Goal: Task Accomplishment & Management: Manage account settings

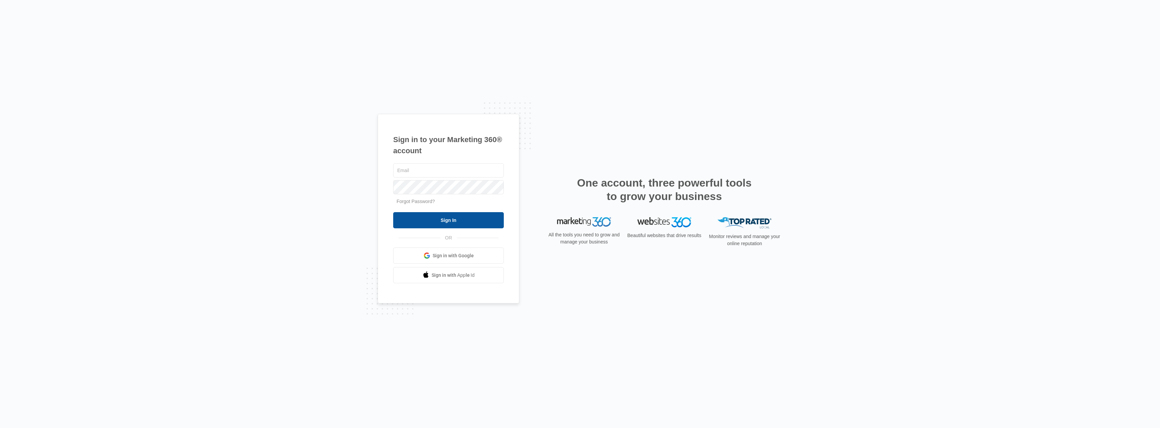
type input "[EMAIL_ADDRESS][DOMAIN_NAME]"
click at [460, 221] on input "Sign In" at bounding box center [448, 220] width 111 height 16
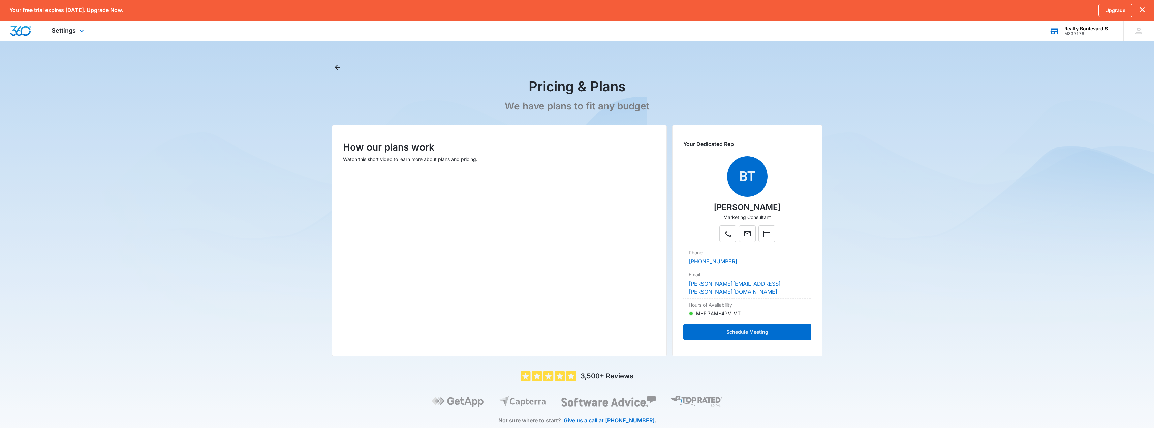
click at [1090, 34] on div "M339176" at bounding box center [1089, 33] width 49 height 5
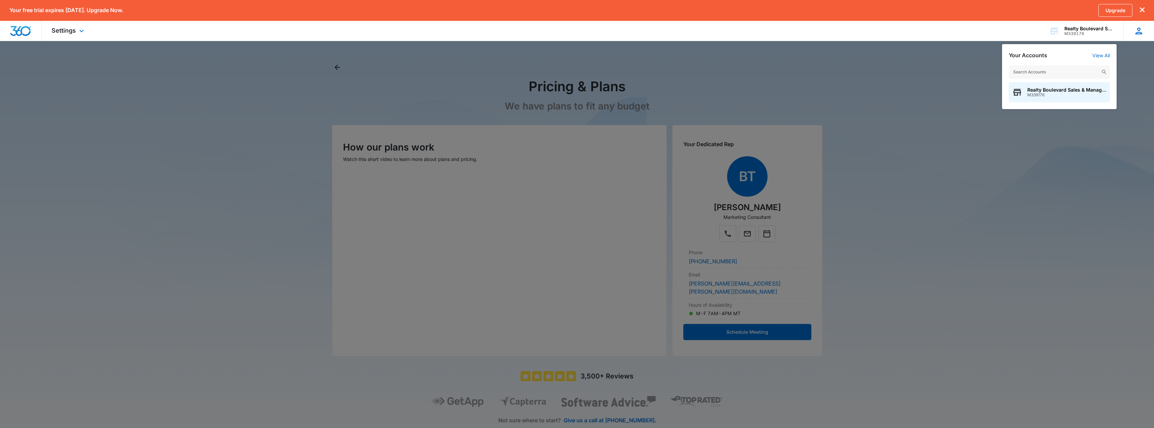
click at [1137, 31] on icon at bounding box center [1139, 31] width 10 height 10
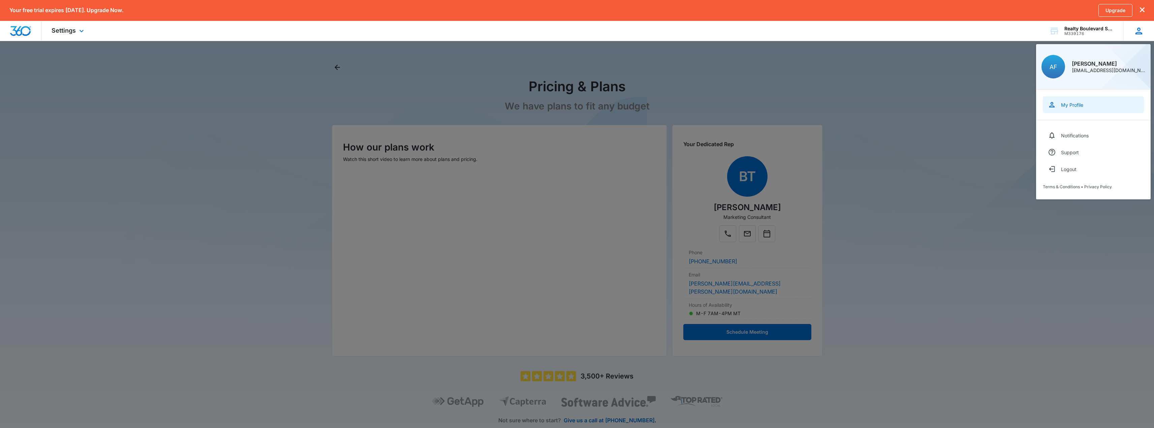
click at [1072, 109] on link "My Profile" at bounding box center [1093, 104] width 101 height 17
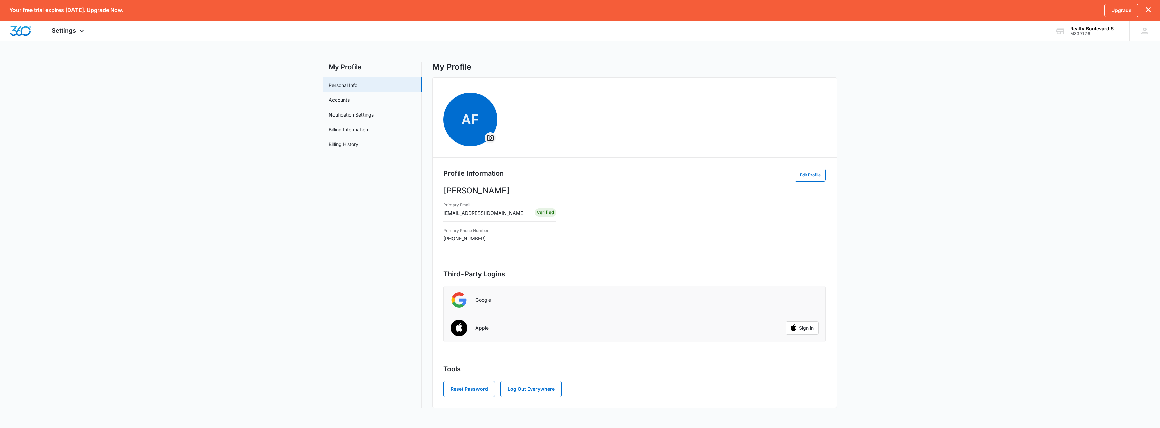
click at [489, 134] on icon "Overflow Menu" at bounding box center [490, 138] width 8 height 8
click at [461, 122] on span "AF" at bounding box center [470, 120] width 54 height 54
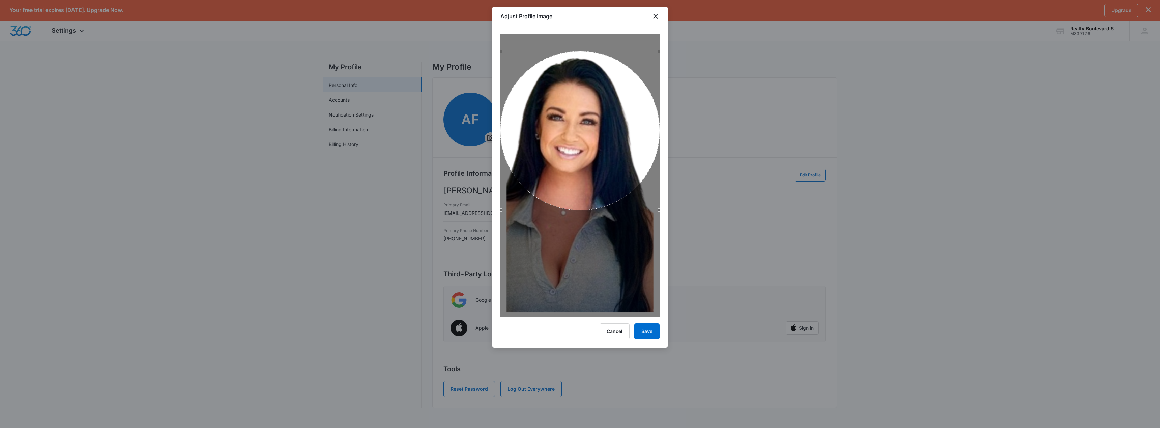
click at [625, 178] on div "Use the arrow keys to move the crop selection area" at bounding box center [579, 130] width 159 height 159
click at [643, 332] on button "Save" at bounding box center [646, 332] width 25 height 16
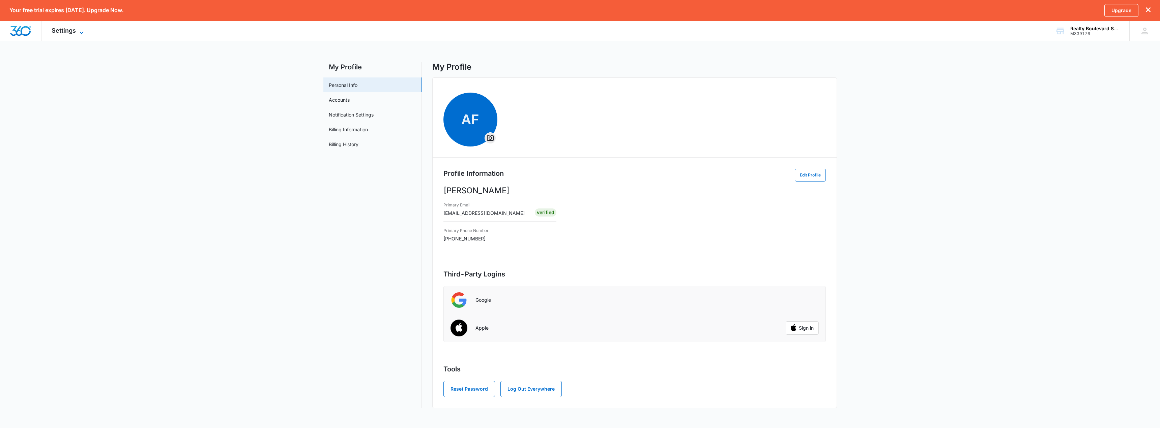
click at [74, 31] on span "Settings" at bounding box center [64, 30] width 24 height 7
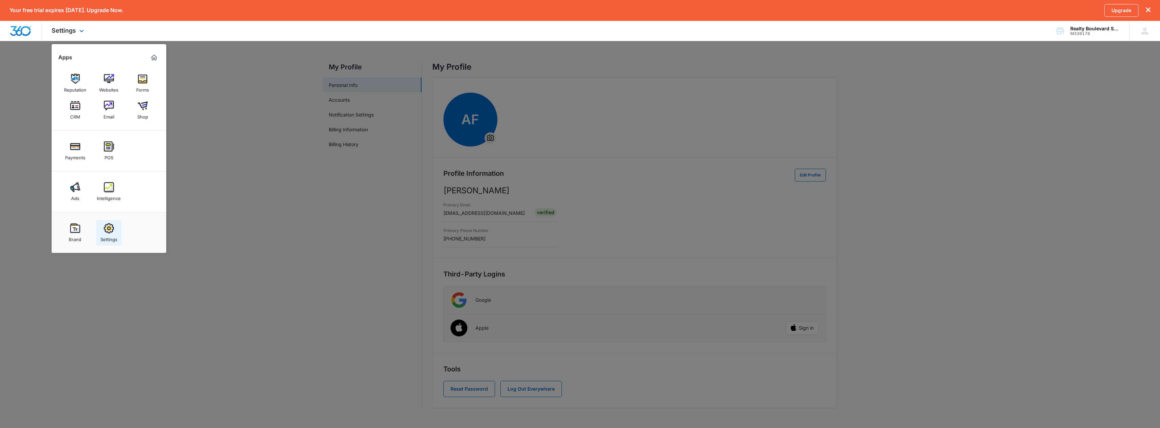
click at [106, 230] on img at bounding box center [109, 228] width 10 height 10
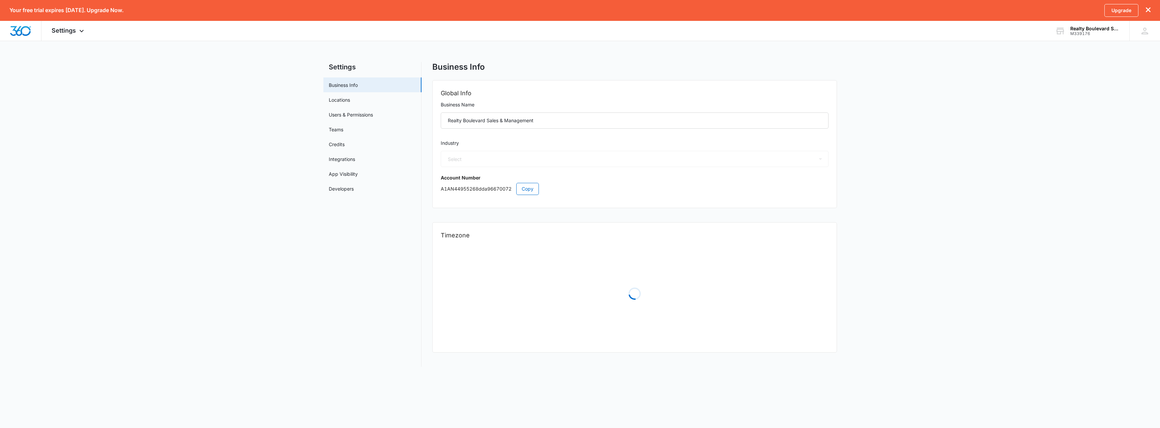
select select "35"
select select "US"
select select "America/Los_Angeles"
click at [359, 112] on link "Users & Permissions" at bounding box center [351, 114] width 44 height 7
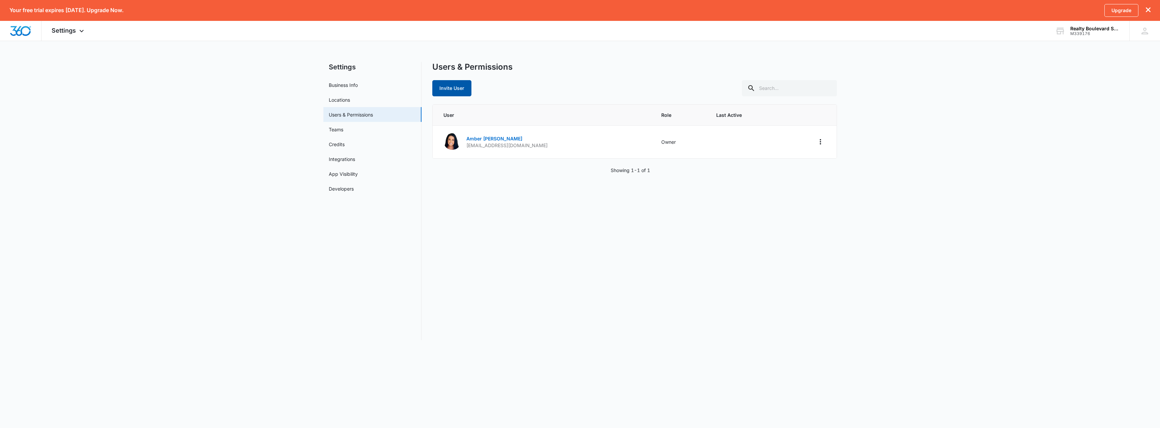
click at [448, 86] on button "Invite User" at bounding box center [451, 88] width 39 height 16
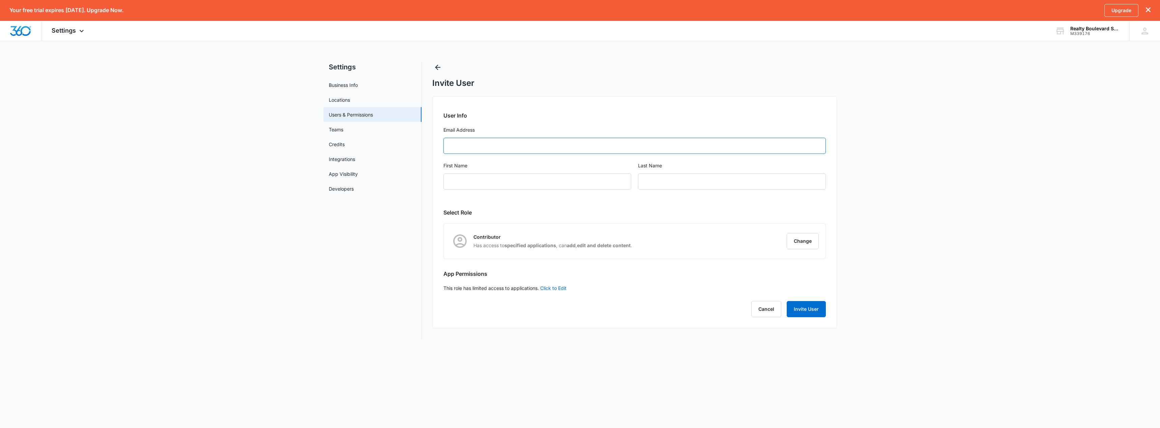
click at [514, 149] on input "Email Address" at bounding box center [634, 146] width 382 height 16
type input "[EMAIL_ADDRESS][DOMAIN_NAME]"
click at [519, 176] on input "First Name" at bounding box center [537, 182] width 188 height 16
type input "[PERSON_NAME]"
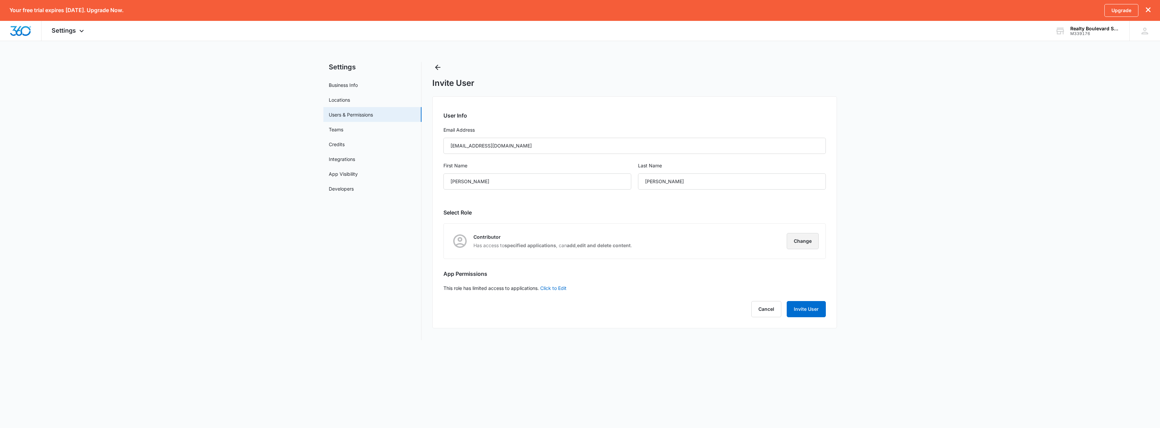
click at [806, 242] on button "Change" at bounding box center [802, 241] width 32 height 16
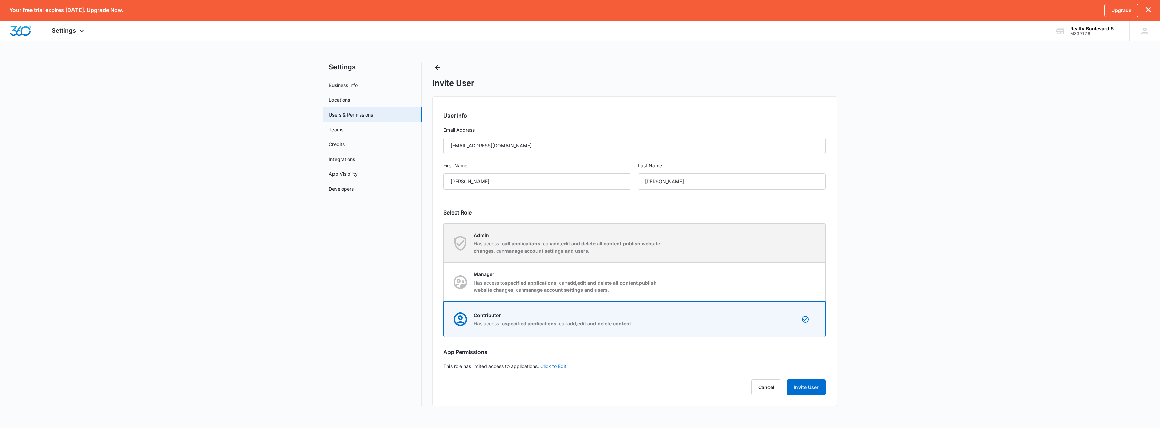
click at [574, 241] on strong "edit and delete all content" at bounding box center [591, 244] width 60 height 6
click at [444, 243] on input "Admin Has access to all applications , can add , edit and delete all content , …" at bounding box center [444, 243] width 0 height 0
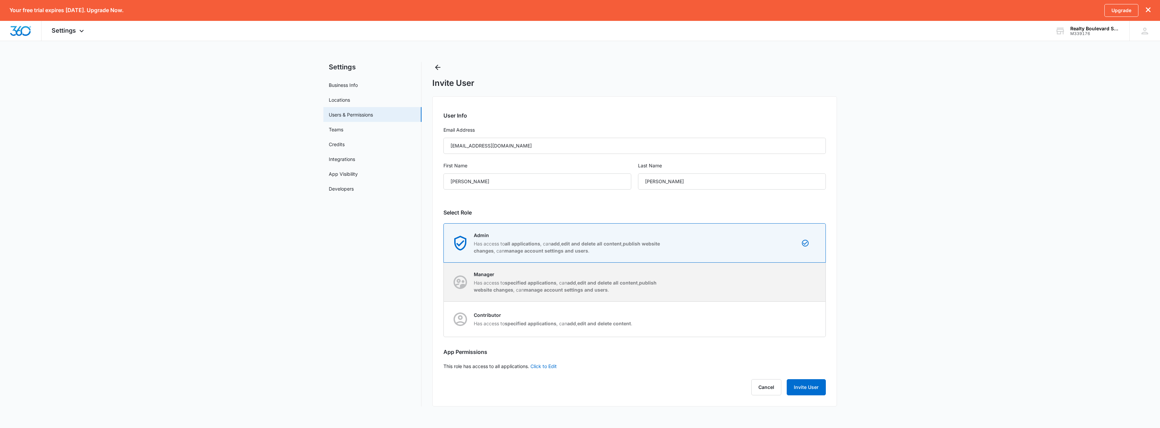
click at [547, 281] on strong "specified applications" at bounding box center [531, 283] width 52 height 6
click at [444, 282] on input "Manager Has access to specified applications , can add , edit and delete all co…" at bounding box center [444, 282] width 0 height 0
radio input "false"
radio input "true"
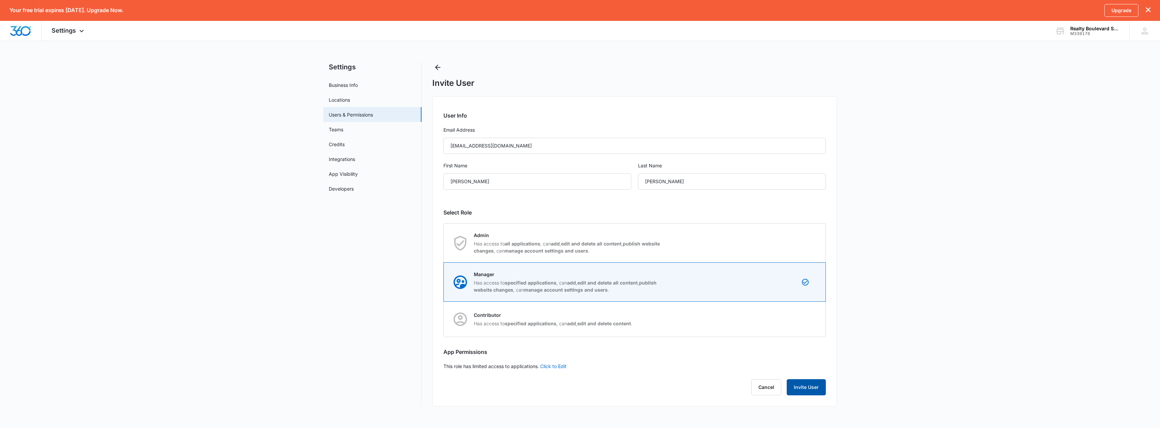
drag, startPoint x: 810, startPoint y: 392, endPoint x: 804, endPoint y: 395, distance: 6.5
click at [809, 392] on button "Invite User" at bounding box center [805, 388] width 39 height 16
